Goal: Connect with others: Connect with other users

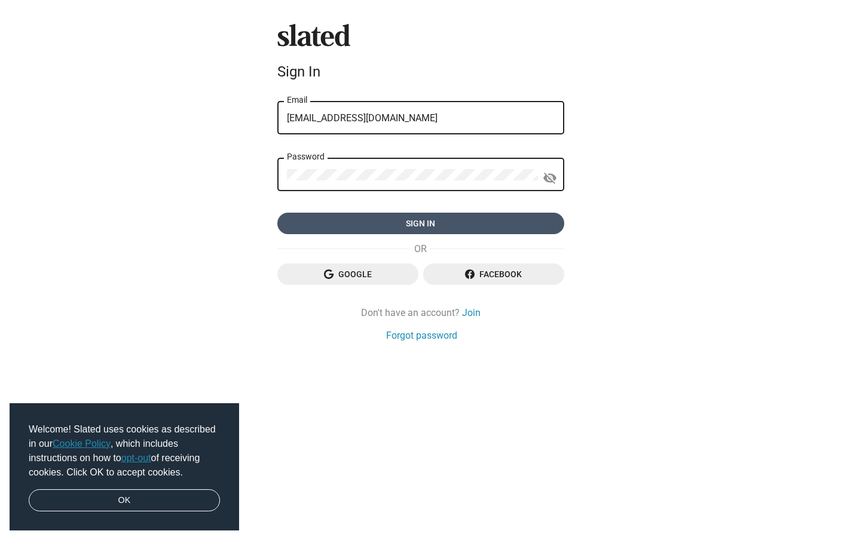
click at [439, 225] on span "Sign in" at bounding box center [421, 224] width 268 height 22
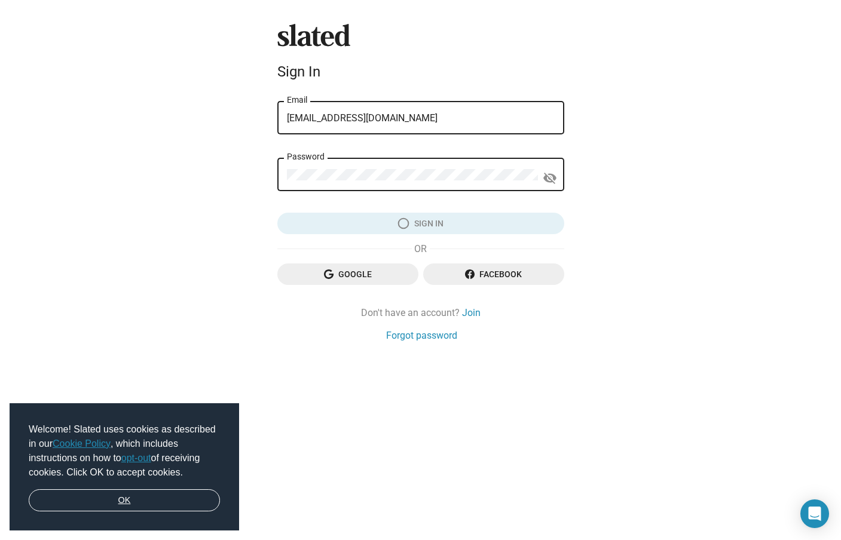
click at [194, 507] on link "OK" at bounding box center [124, 500] width 191 height 23
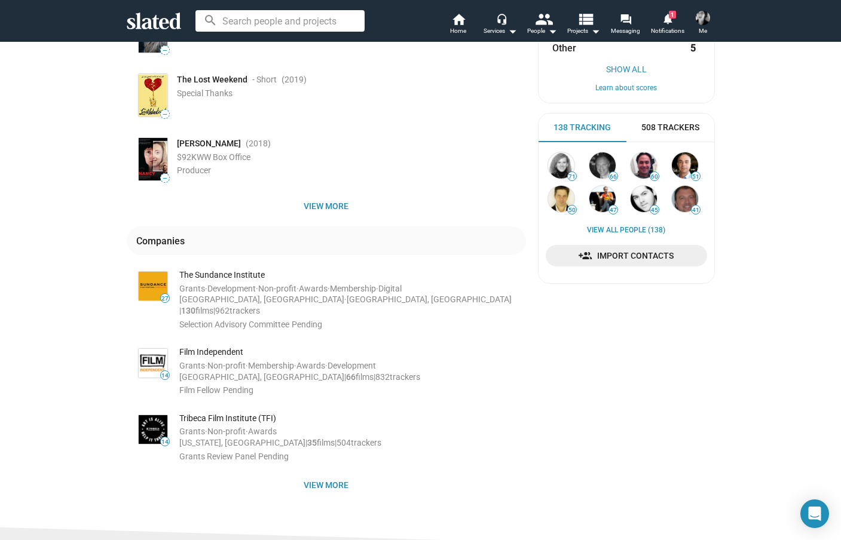
scroll to position [259, 0]
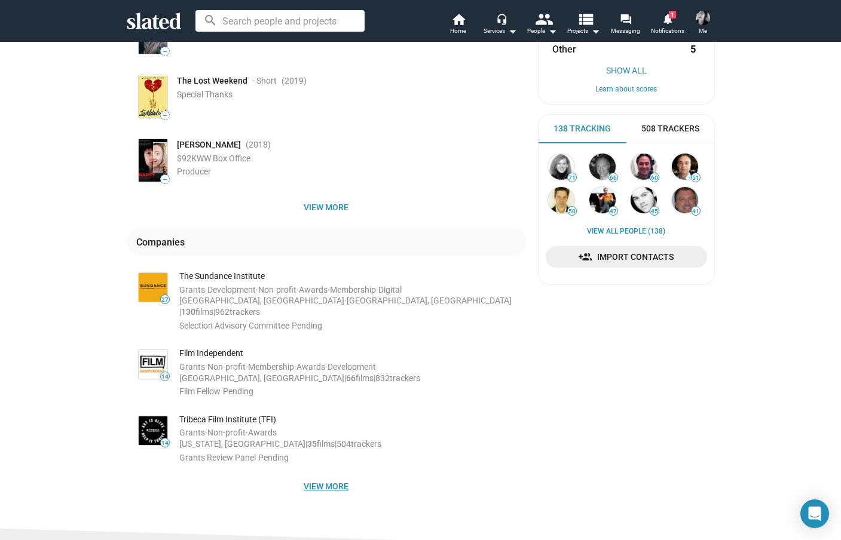
click at [332, 476] on span "View more" at bounding box center [326, 487] width 380 height 22
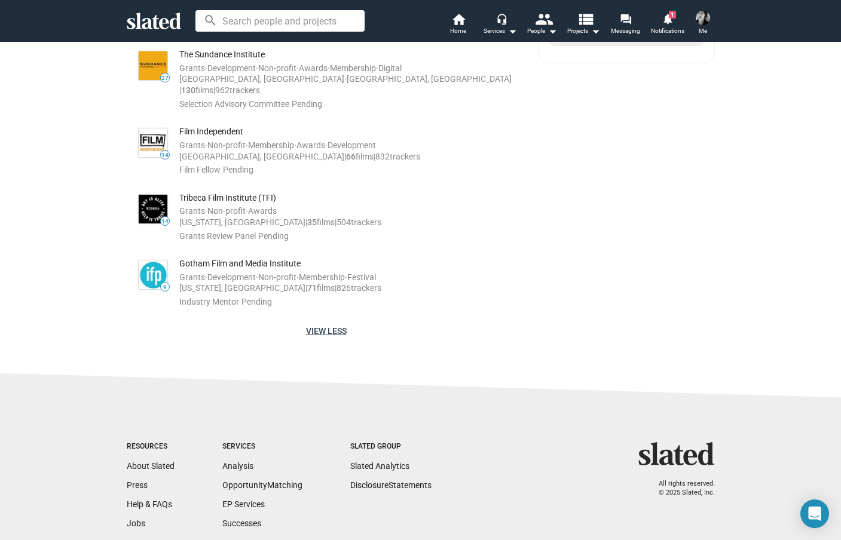
scroll to position [0, 0]
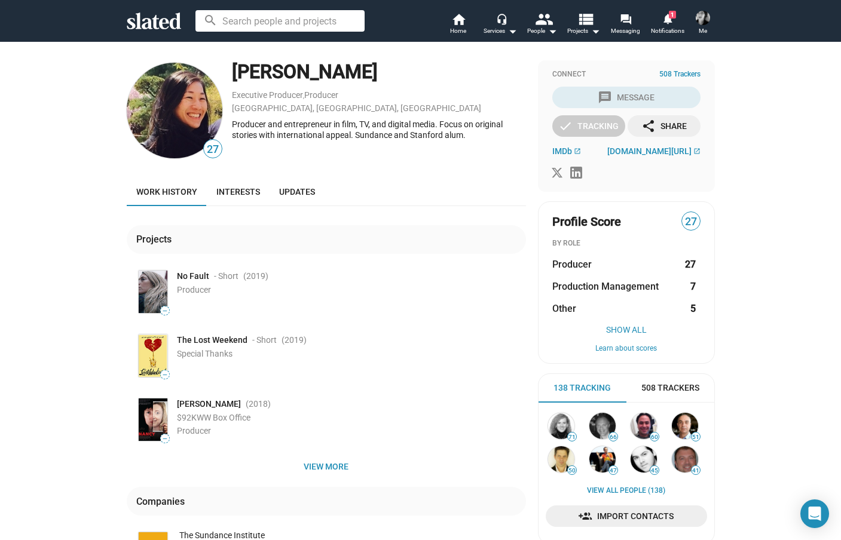
click at [185, 102] on img at bounding box center [175, 111] width 96 height 96
click at [664, 21] on mat-icon "notifications" at bounding box center [666, 18] width 11 height 11
